Goal: Find specific page/section: Find specific page/section

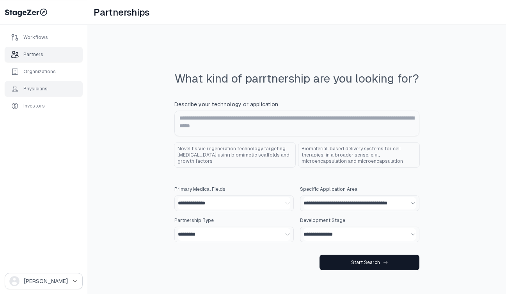
click at [43, 88] on div "Physicians" at bounding box center [35, 89] width 24 height 6
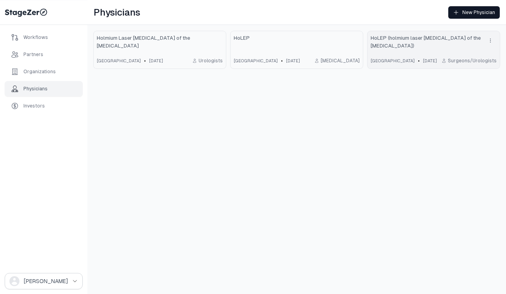
click at [406, 42] on span "HoLEP (holmium laser [MEDICAL_DATA] of the [MEDICAL_DATA])" at bounding box center [425, 42] width 110 height 16
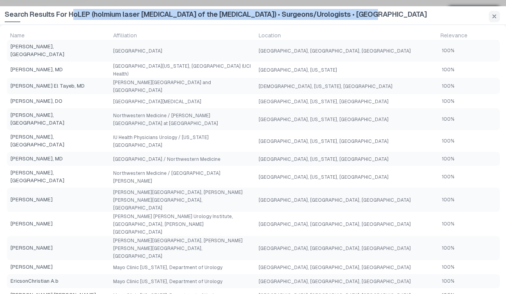
drag, startPoint x: 372, startPoint y: 16, endPoint x: 70, endPoint y: 19, distance: 301.4
click at [70, 19] on div "Search Results For HoLEP (holmium laser [MEDICAL_DATA] of the [MEDICAL_DATA]) •…" at bounding box center [243, 15] width 476 height 19
copy span "HoLEP (holmium laser [MEDICAL_DATA] of the [MEDICAL_DATA]) • Surgeons/Urologist…"
